Goal: Check status

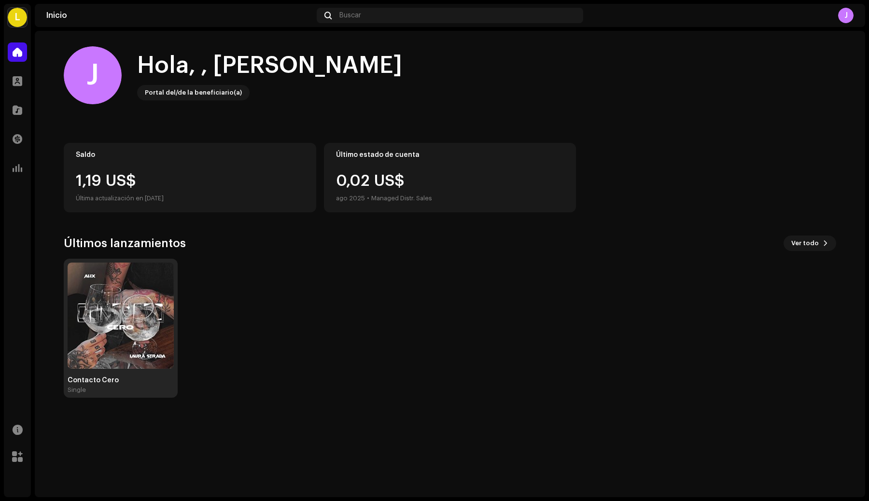
click at [130, 301] on img at bounding box center [121, 316] width 106 height 106
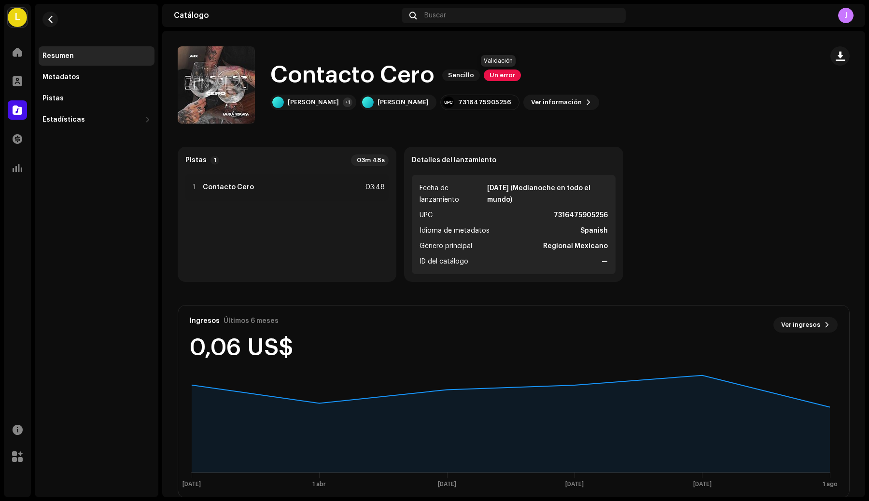
click at [497, 73] on span "Un error" at bounding box center [502, 76] width 37 height 12
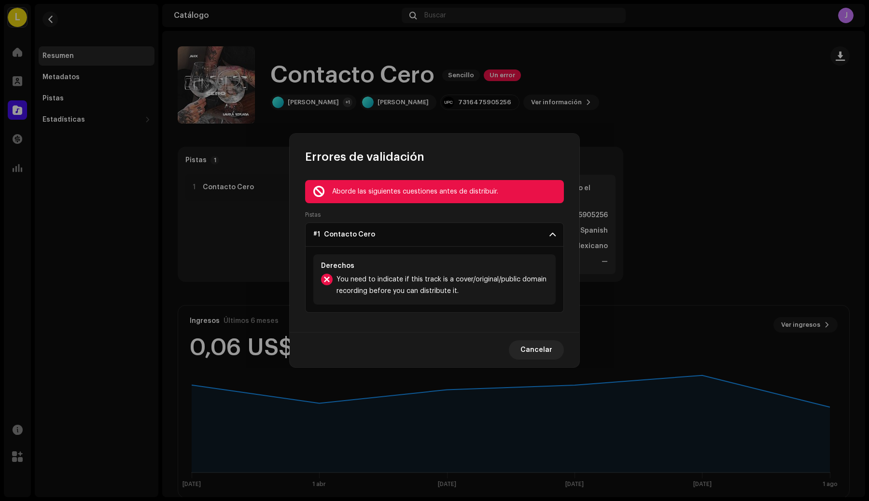
click at [410, 309] on div "Derechos You need to indicate if this track is a cover/original/public domain r…" at bounding box center [434, 280] width 242 height 66
click at [387, 286] on span "You need to indicate if this track is a cover/original/public domain recording …" at bounding box center [441, 285] width 211 height 23
click at [361, 292] on span "You need to indicate if this track is a cover/original/public domain recording …" at bounding box center [441, 285] width 211 height 23
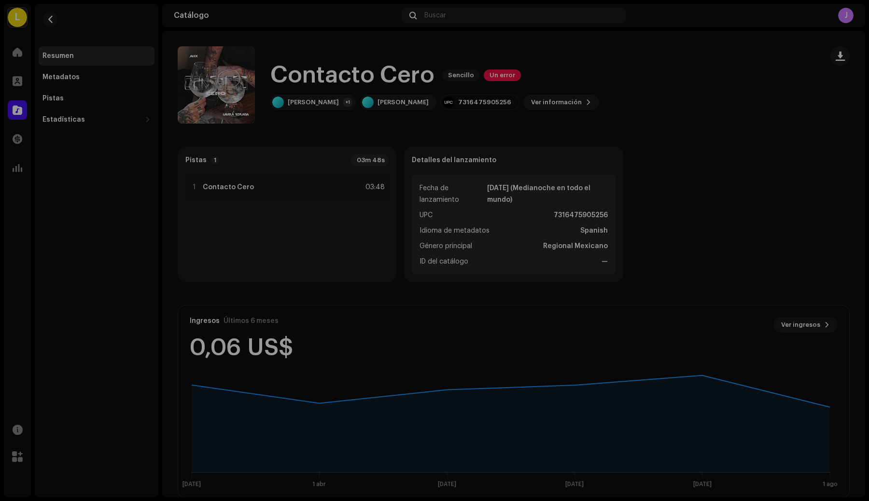
click at [457, 391] on div "Errores de validación Aborde las siguientes cuestiones antes de distribuir. Pis…" at bounding box center [434, 250] width 869 height 501
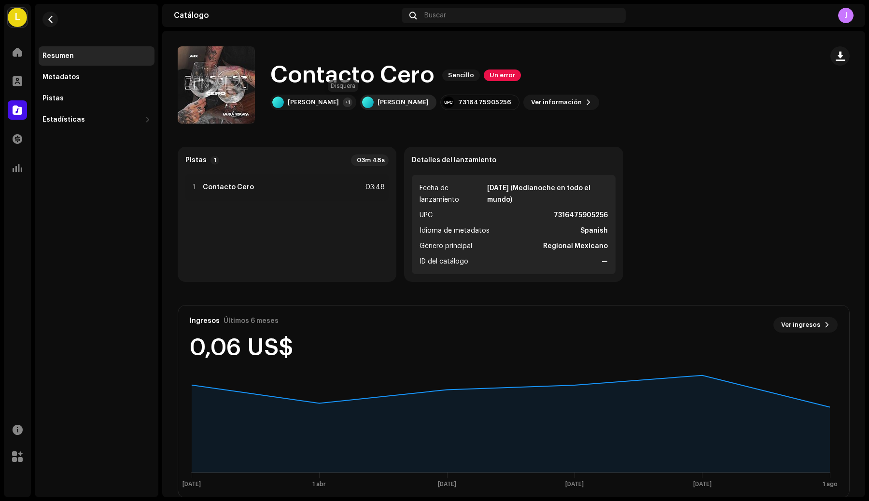
click at [362, 97] on div at bounding box center [368, 103] width 12 height 12
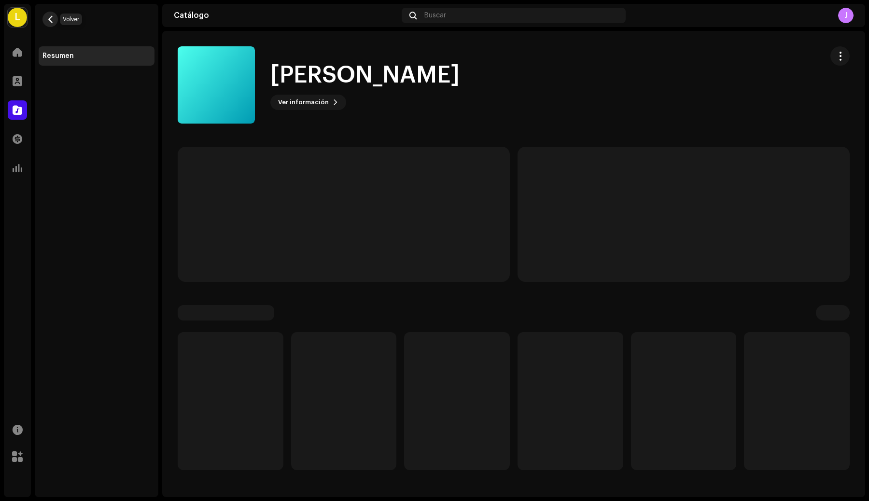
click at [48, 15] on span "button" at bounding box center [50, 19] width 7 height 8
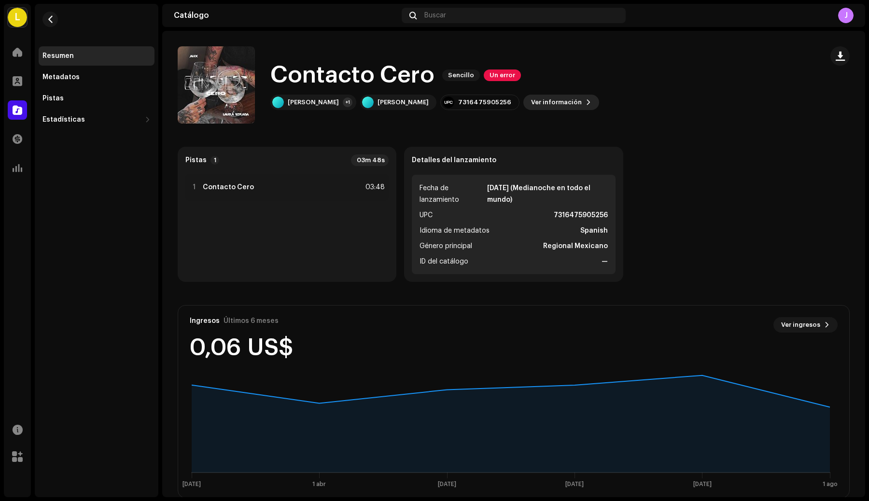
click at [523, 100] on button "Ver información" at bounding box center [561, 102] width 76 height 15
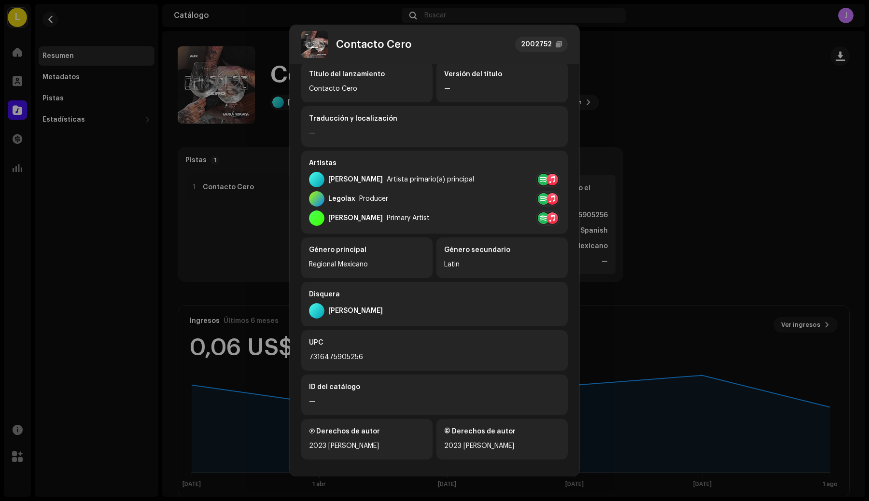
scroll to position [88, 0]
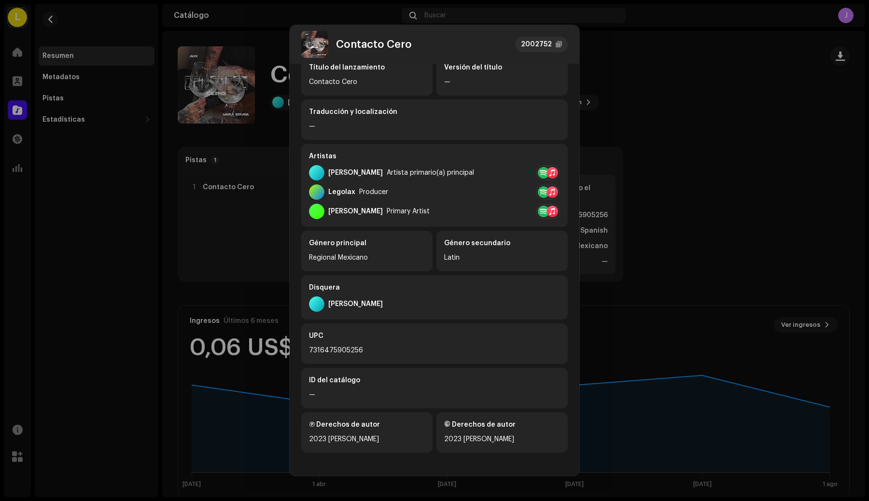
click at [541, 175] on div at bounding box center [544, 173] width 12 height 12
click at [555, 190] on div at bounding box center [549, 194] width 15 height 15
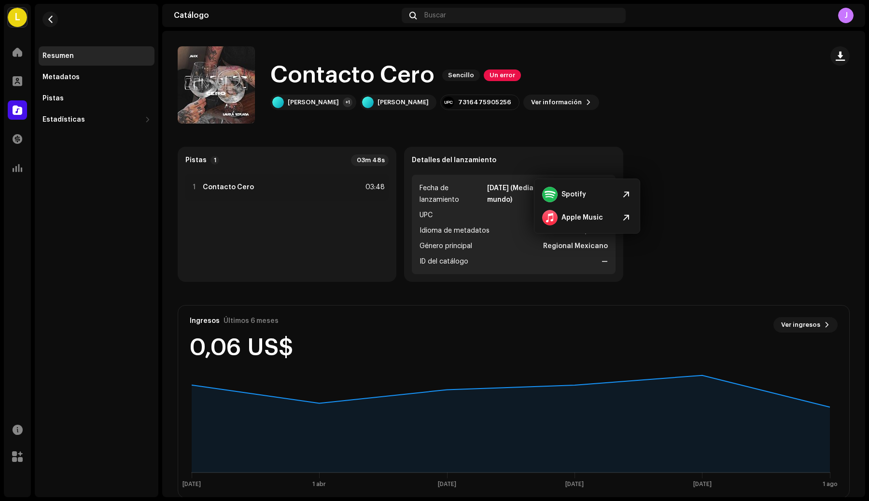
click at [614, 131] on div "Contacto Cero 2002752 Metadatos Distribución Idioma de metadatos Spanish Título…" at bounding box center [434, 250] width 869 height 501
